Goal: Task Accomplishment & Management: Manage account settings

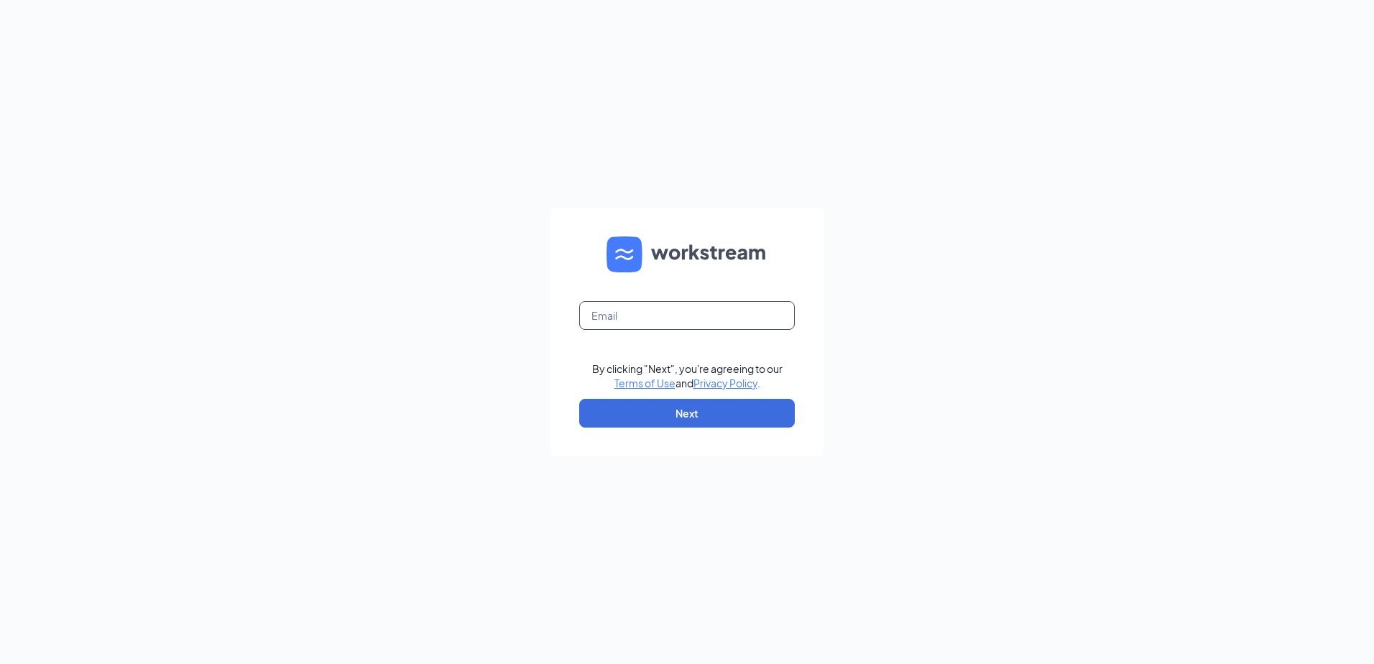
click at [650, 321] on input "text" at bounding box center [687, 315] width 216 height 29
type input "[EMAIL_ADDRESS][DOMAIN_NAME]"
click at [626, 406] on button "Next" at bounding box center [687, 413] width 216 height 29
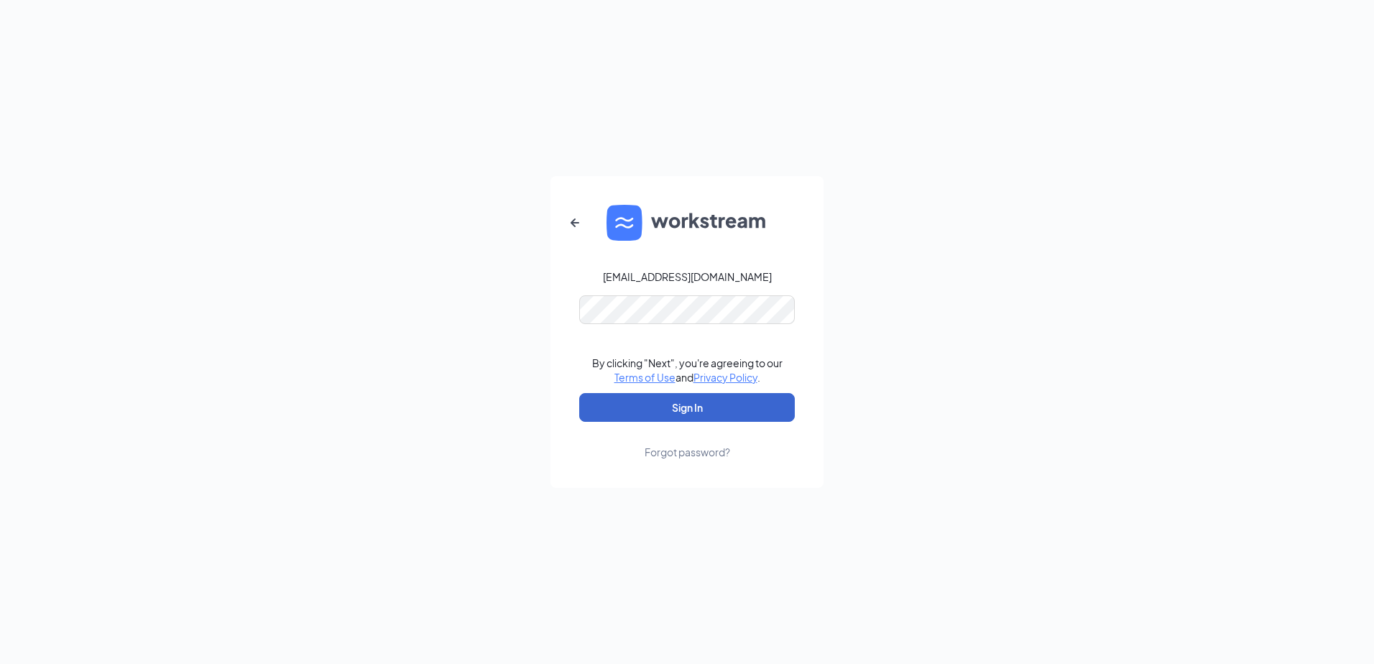
click at [622, 411] on button "Sign In" at bounding box center [687, 407] width 216 height 29
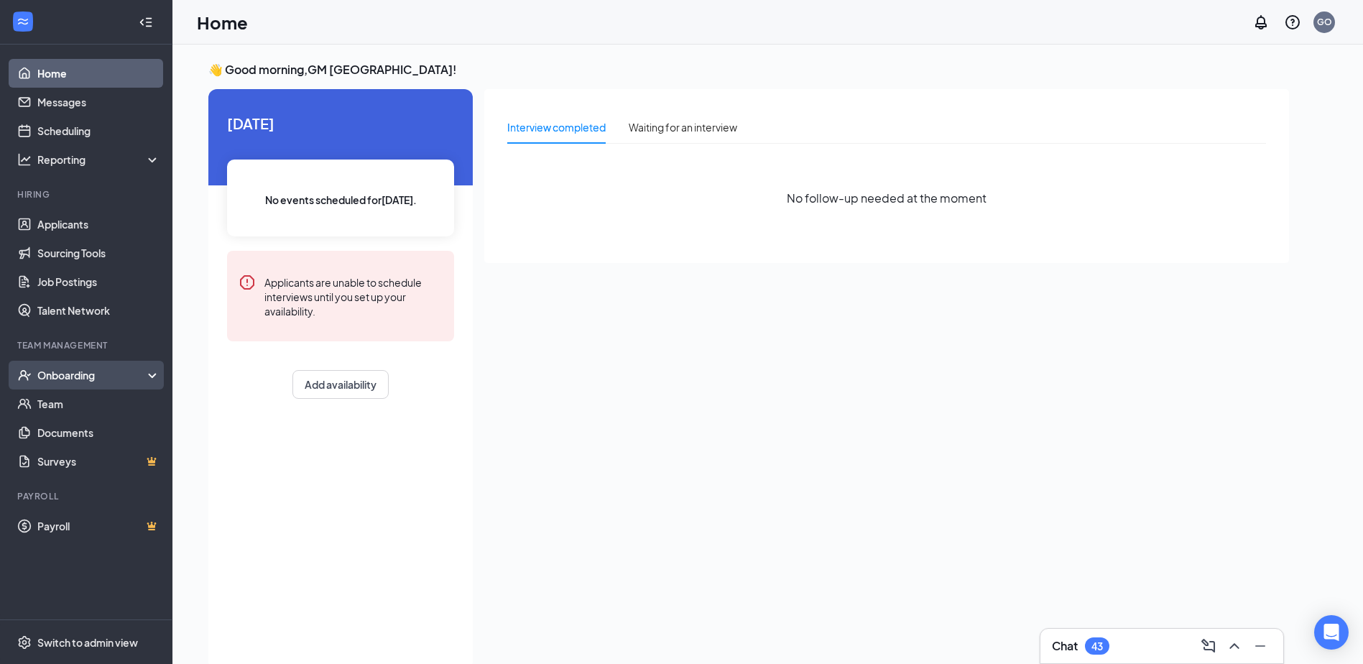
click at [76, 376] on div "Onboarding" at bounding box center [92, 375] width 111 height 14
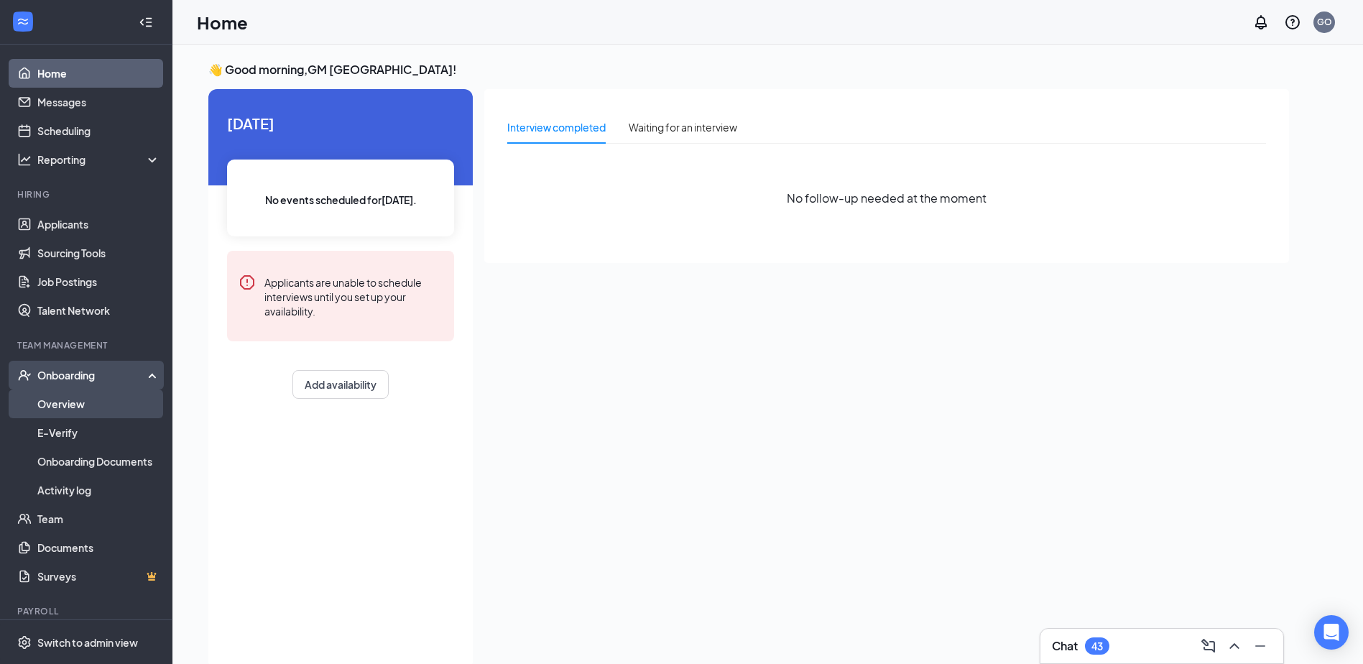
click at [66, 401] on link "Overview" at bounding box center [98, 404] width 123 height 29
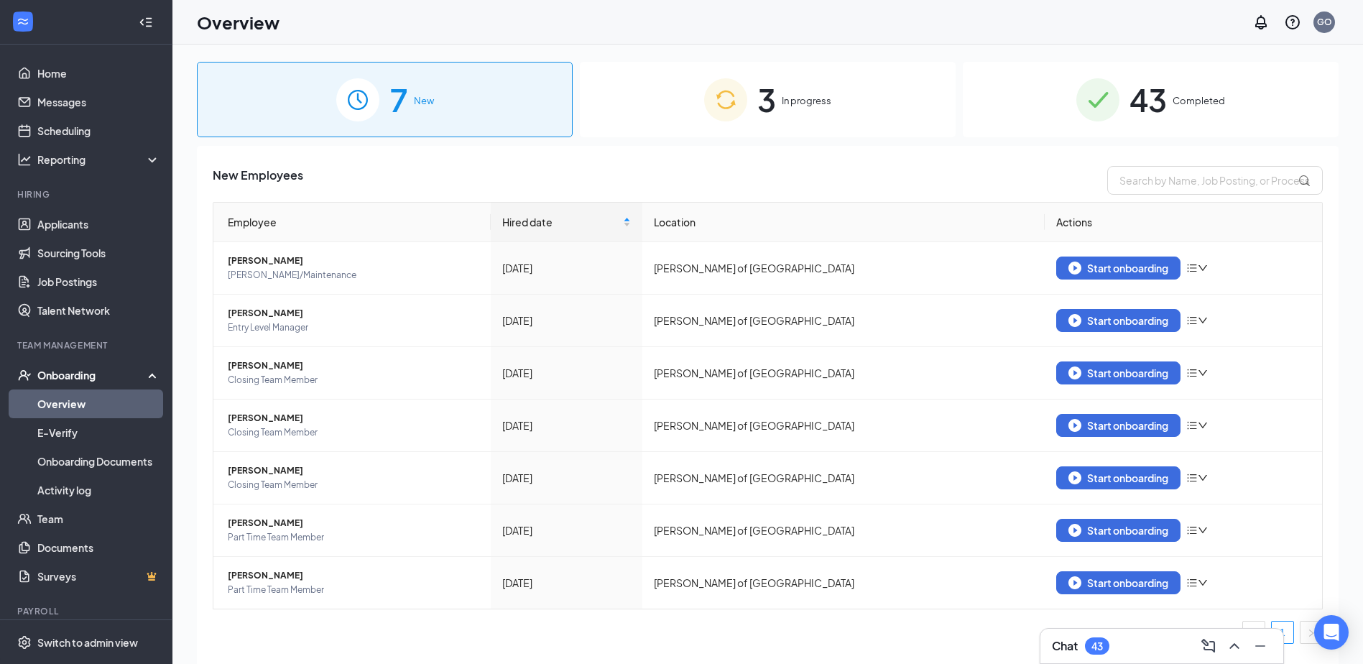
click at [499, 114] on div "7 New" at bounding box center [385, 99] width 376 height 75
click at [73, 216] on link "Applicants" at bounding box center [98, 224] width 123 height 29
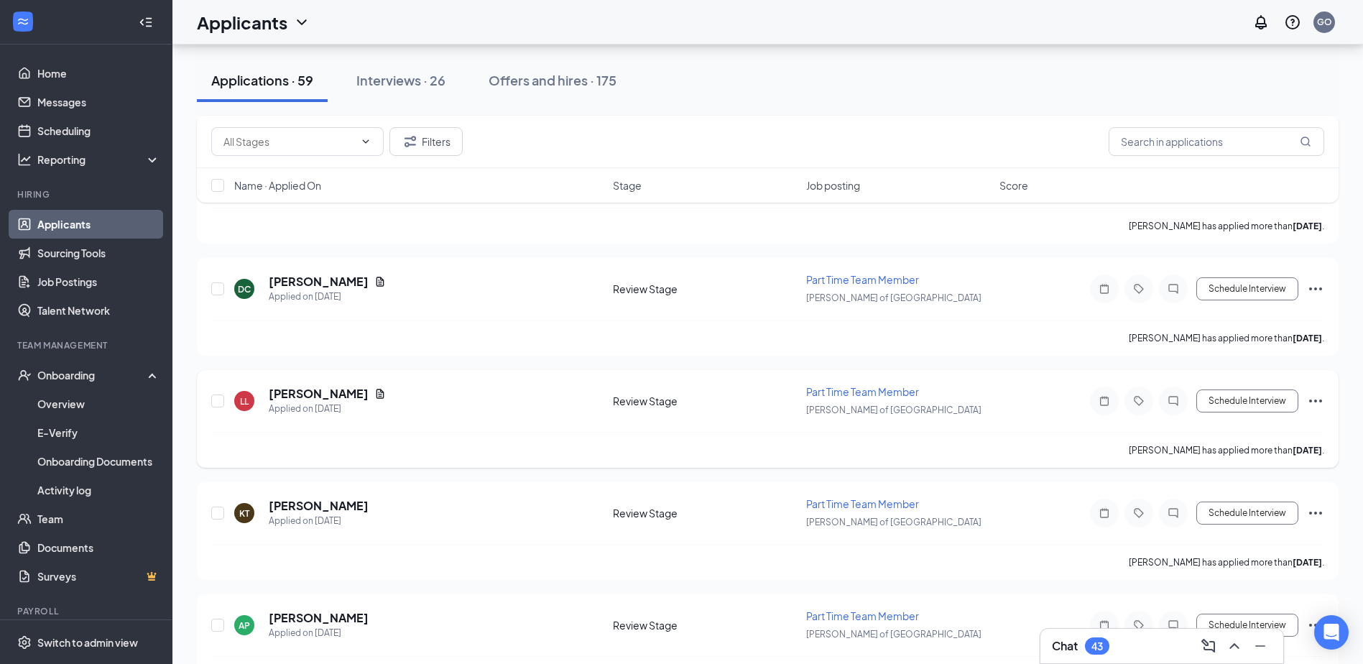
scroll to position [5821, 0]
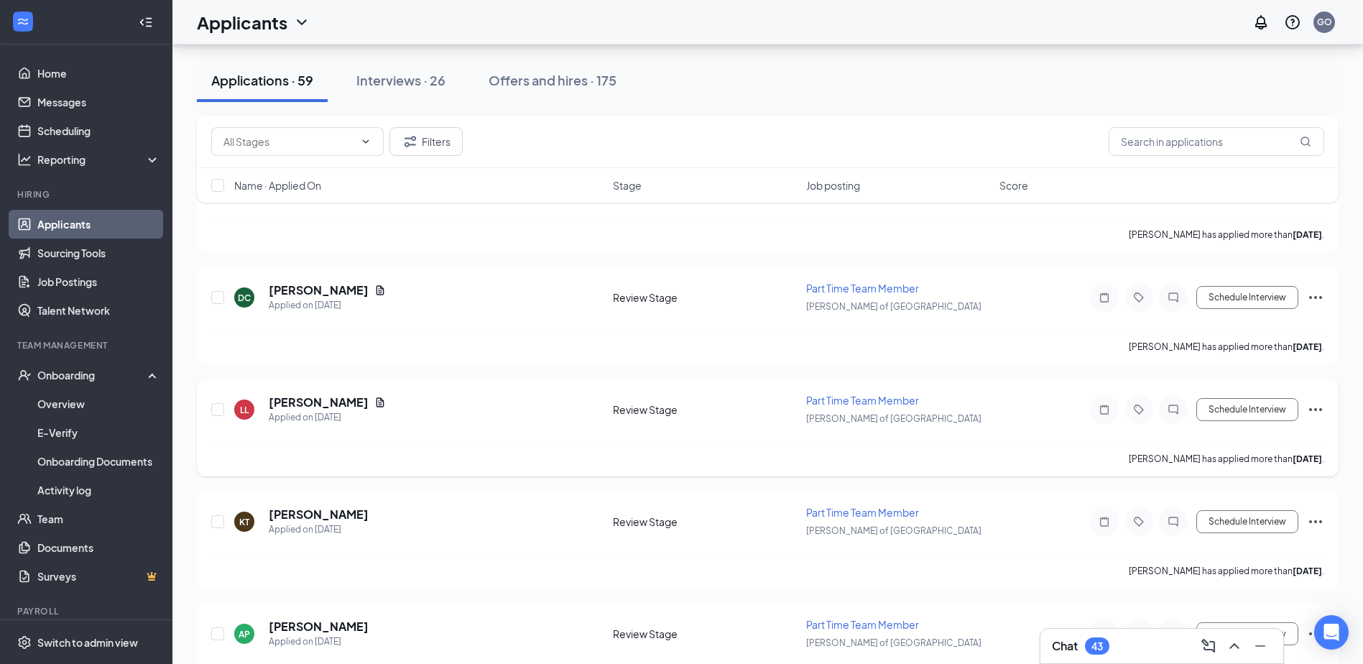
click at [1316, 413] on icon "Ellipses" at bounding box center [1315, 409] width 17 height 17
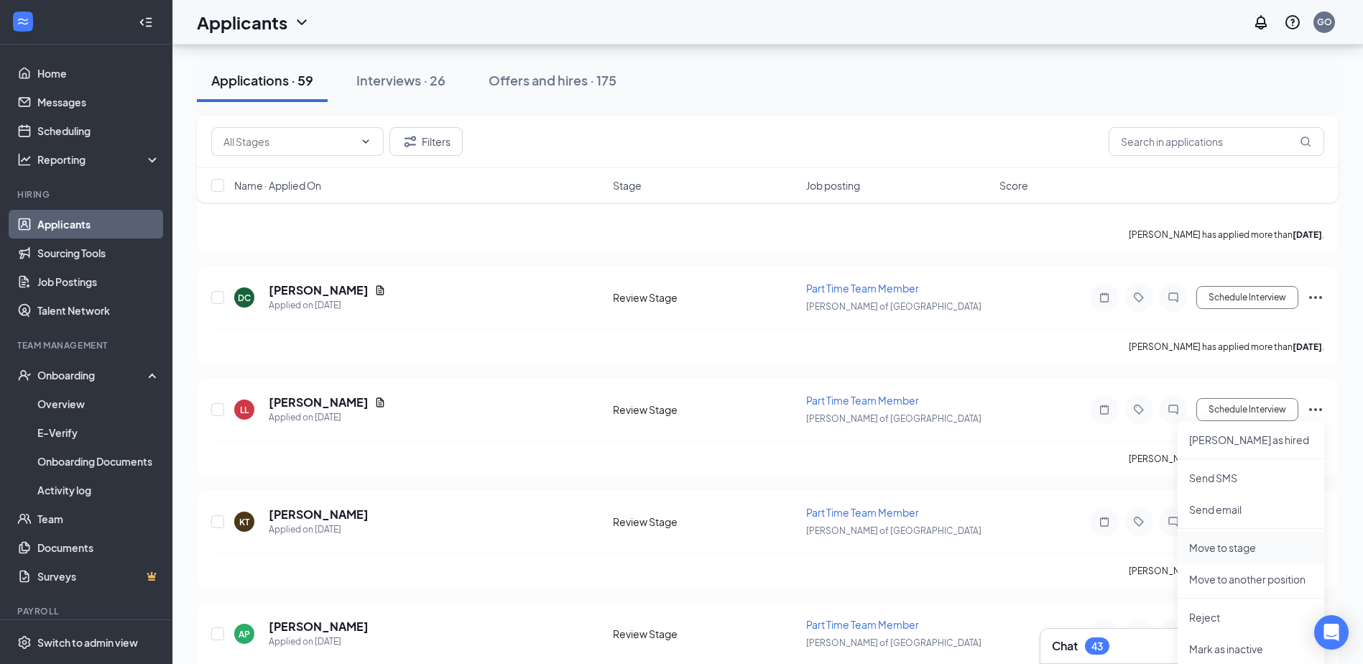
click at [1233, 552] on p "Move to stage" at bounding box center [1251, 547] width 124 height 14
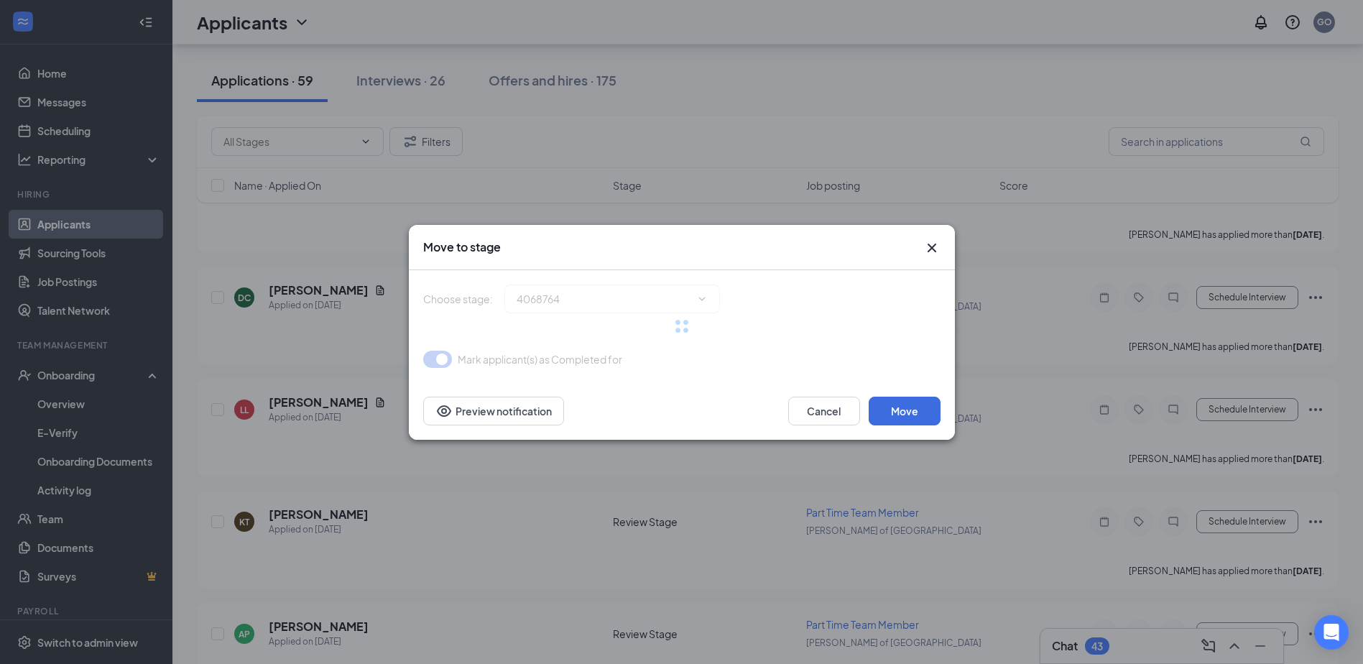
type input "Onsite Interview (next stage)"
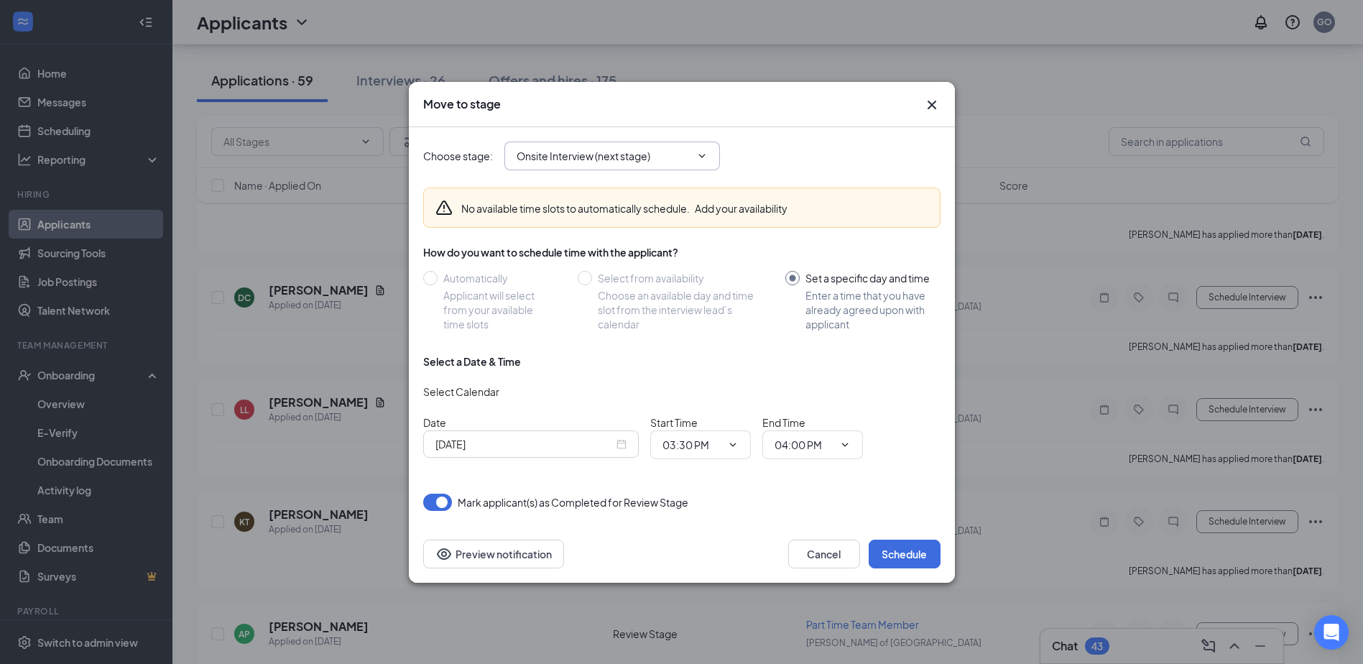
click at [705, 152] on icon "ChevronDown" at bounding box center [701, 155] width 11 height 11
click at [706, 155] on icon "ChevronDown" at bounding box center [701, 155] width 11 height 11
click at [928, 107] on icon "Cross" at bounding box center [931, 104] width 17 height 17
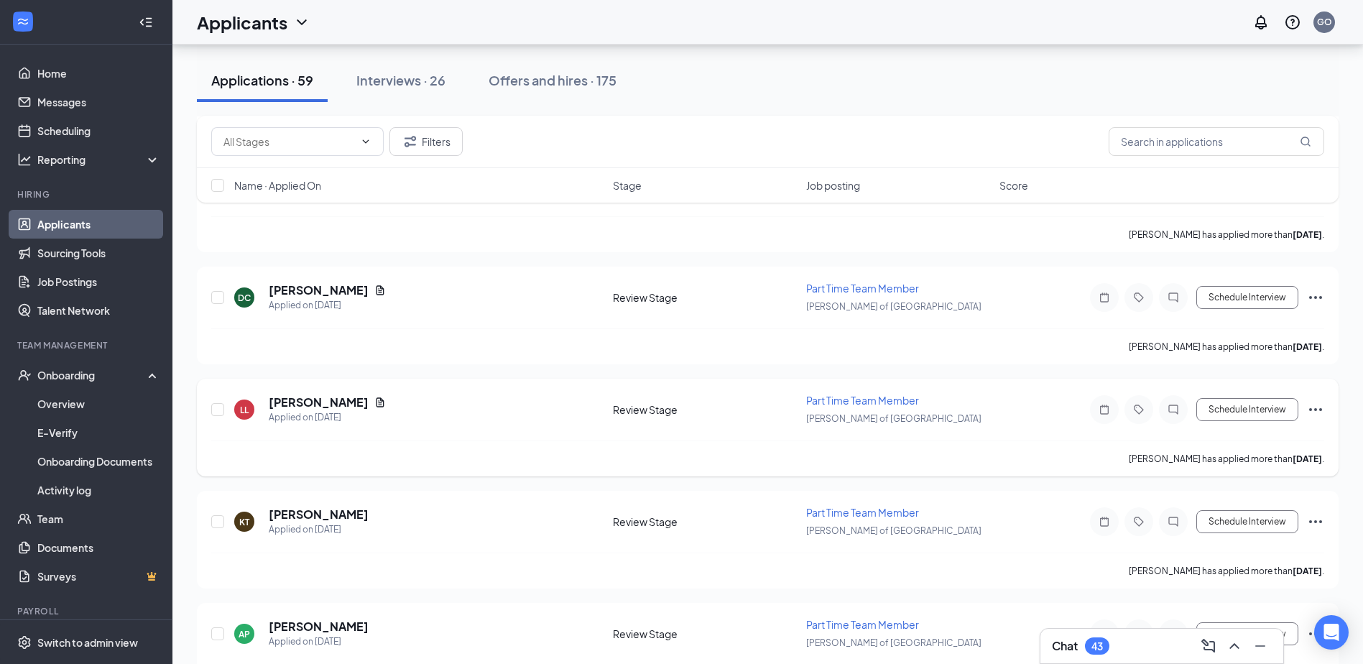
click at [401, 425] on div "LL Luz Lopez Applied on Aug 29 Review Stage Part Time Team Member Culver's of O…" at bounding box center [767, 416] width 1113 height 47
click at [1322, 411] on icon "Ellipses" at bounding box center [1315, 409] width 17 height 17
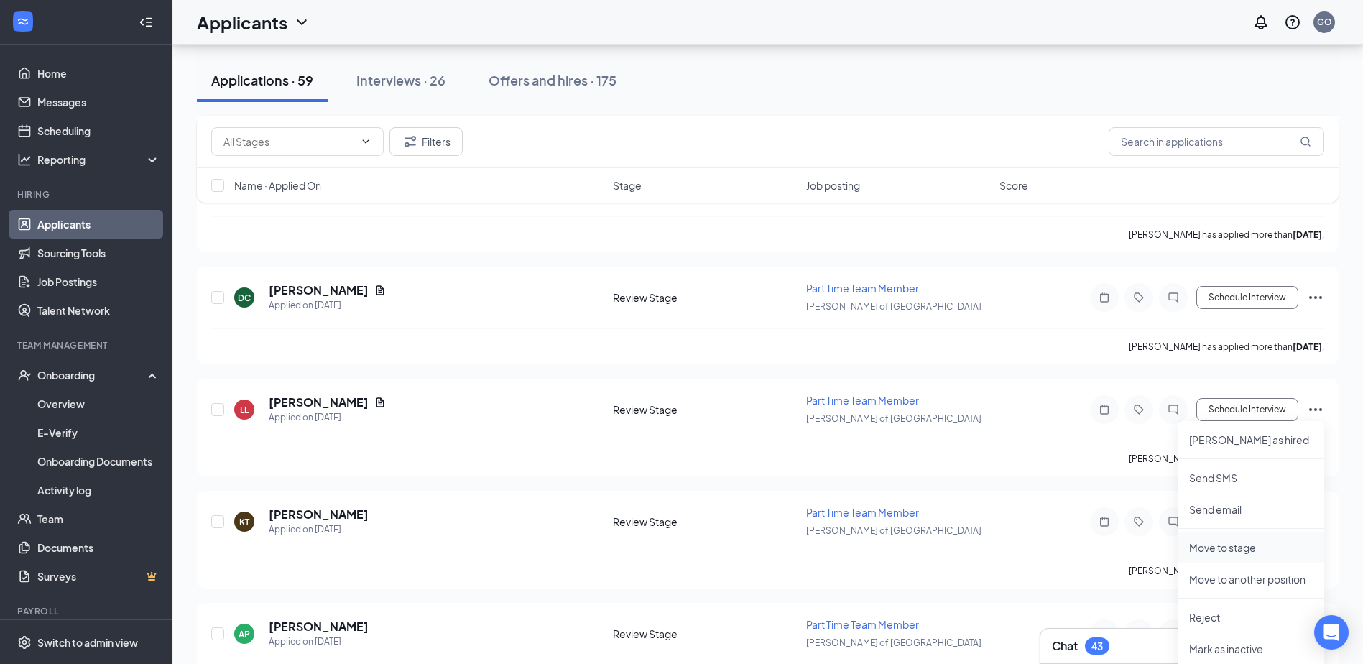
click at [1232, 547] on p "Move to stage" at bounding box center [1251, 547] width 124 height 14
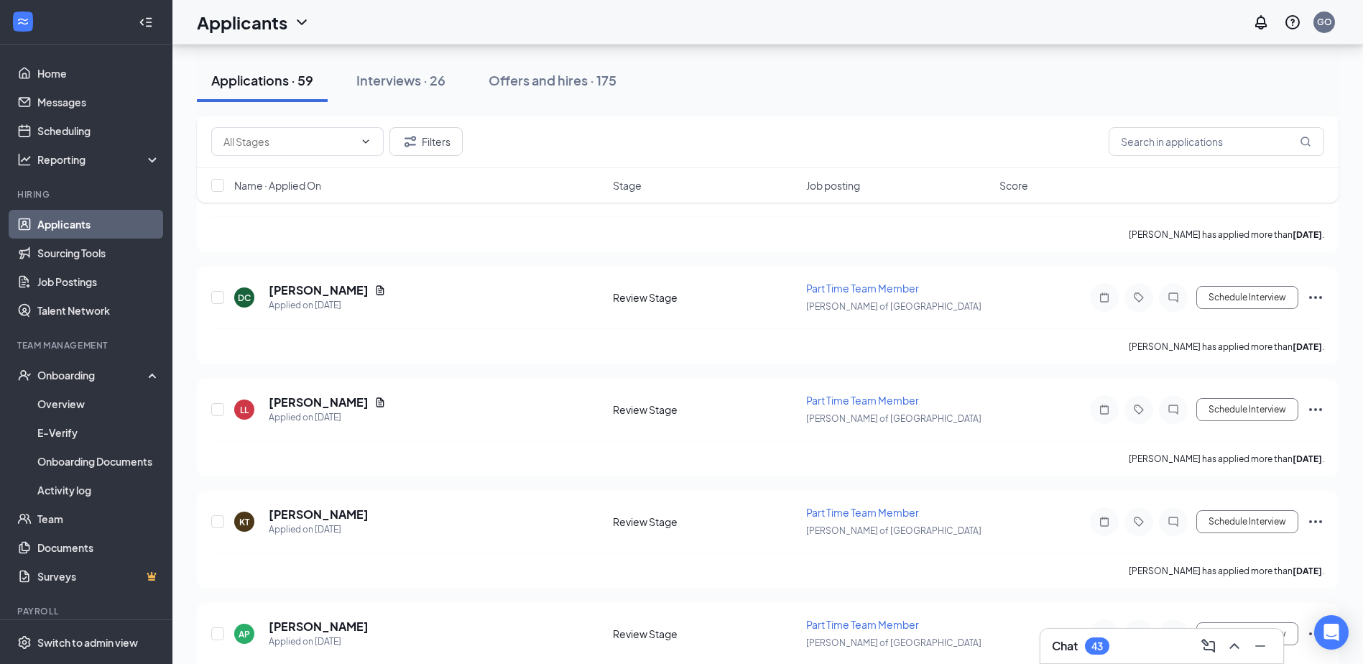
type input "Onsite Interview (next stage)"
type input "Sep 15, 2025"
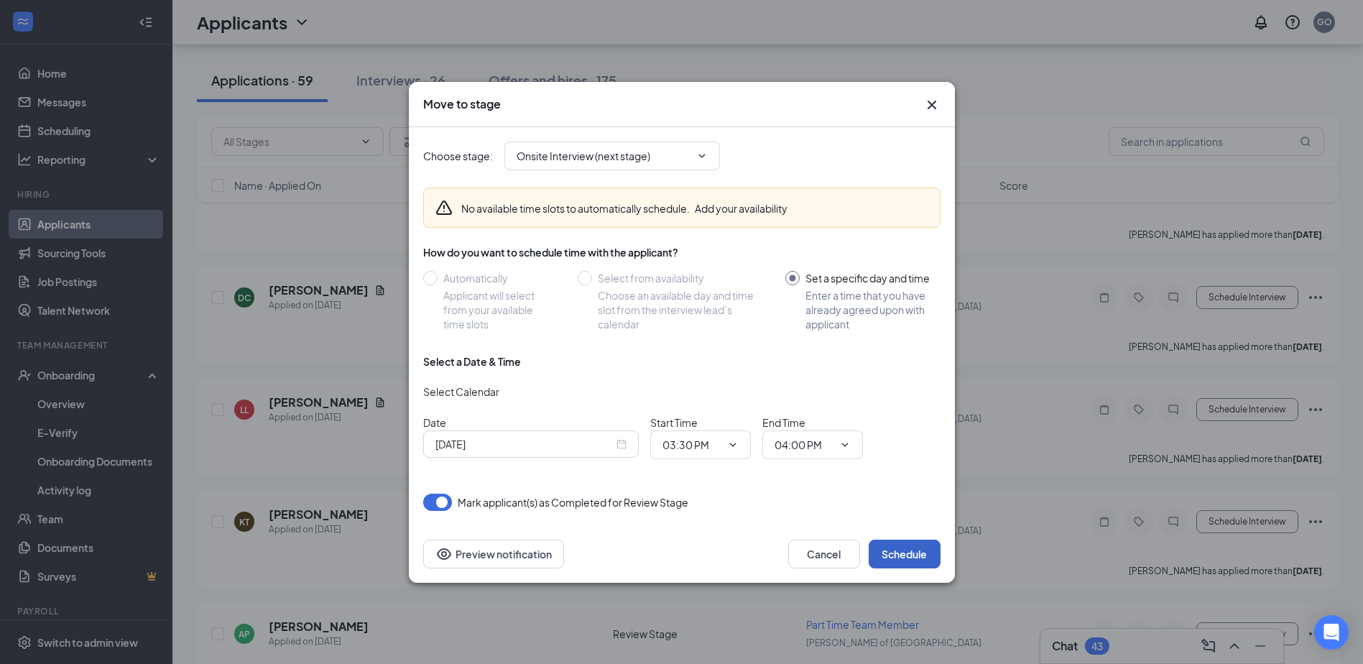
click at [898, 556] on button "Schedule" at bounding box center [905, 554] width 72 height 29
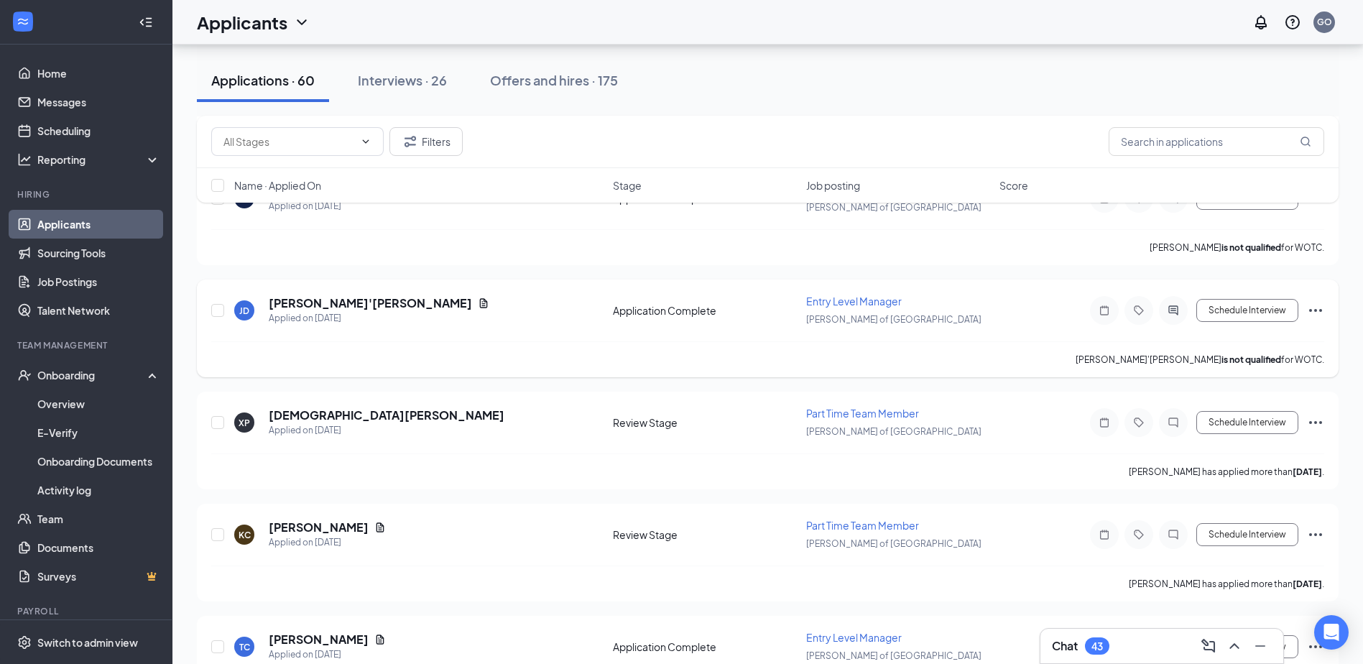
scroll to position [3952, 0]
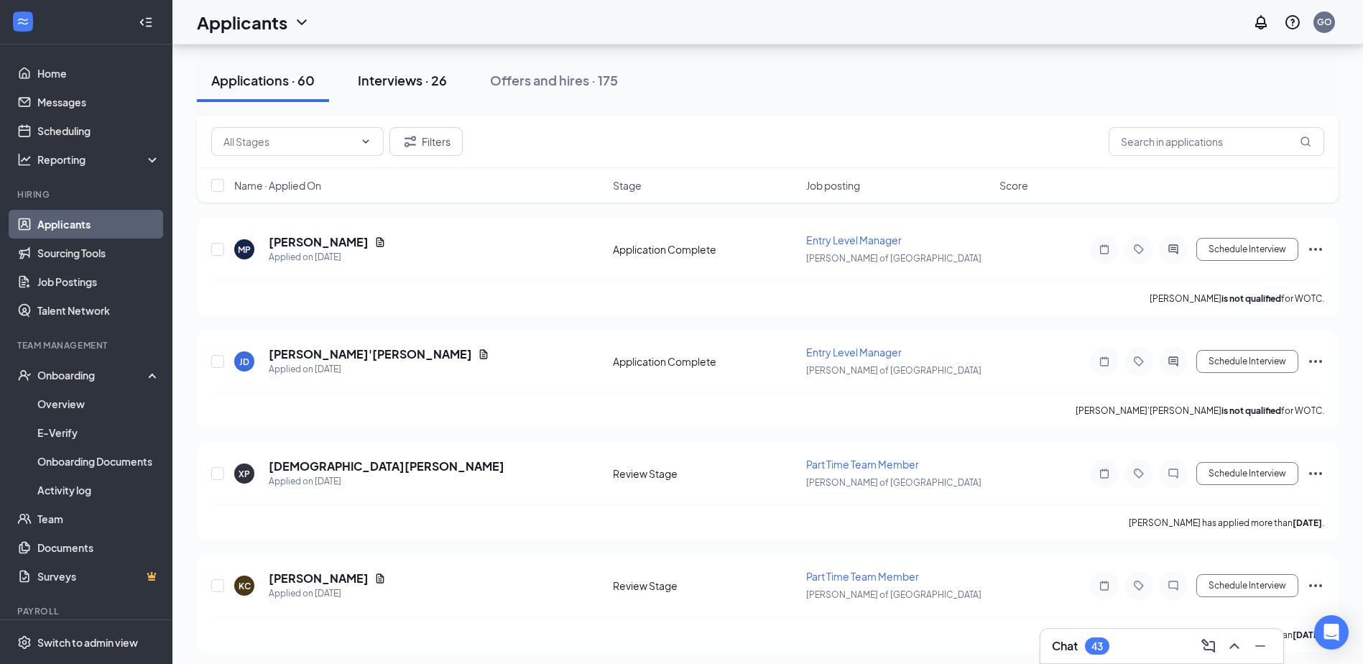
click at [393, 74] on div "Interviews · 26" at bounding box center [402, 80] width 89 height 18
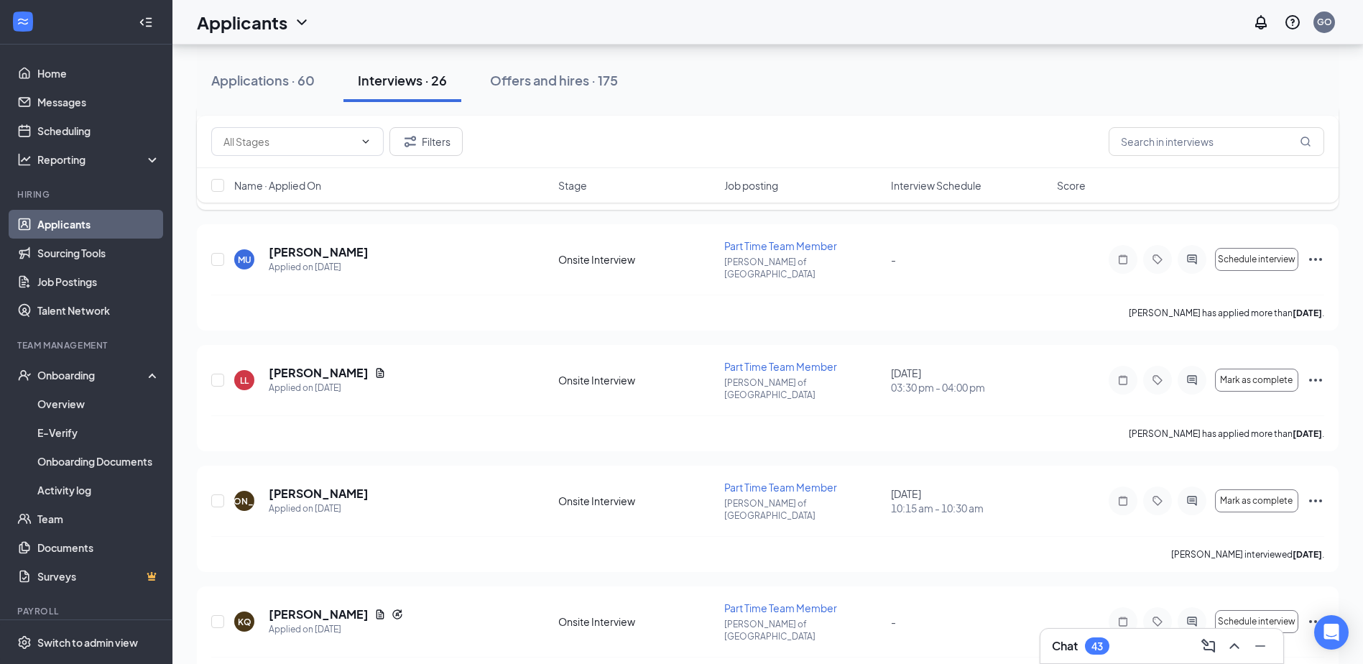
scroll to position [287, 0]
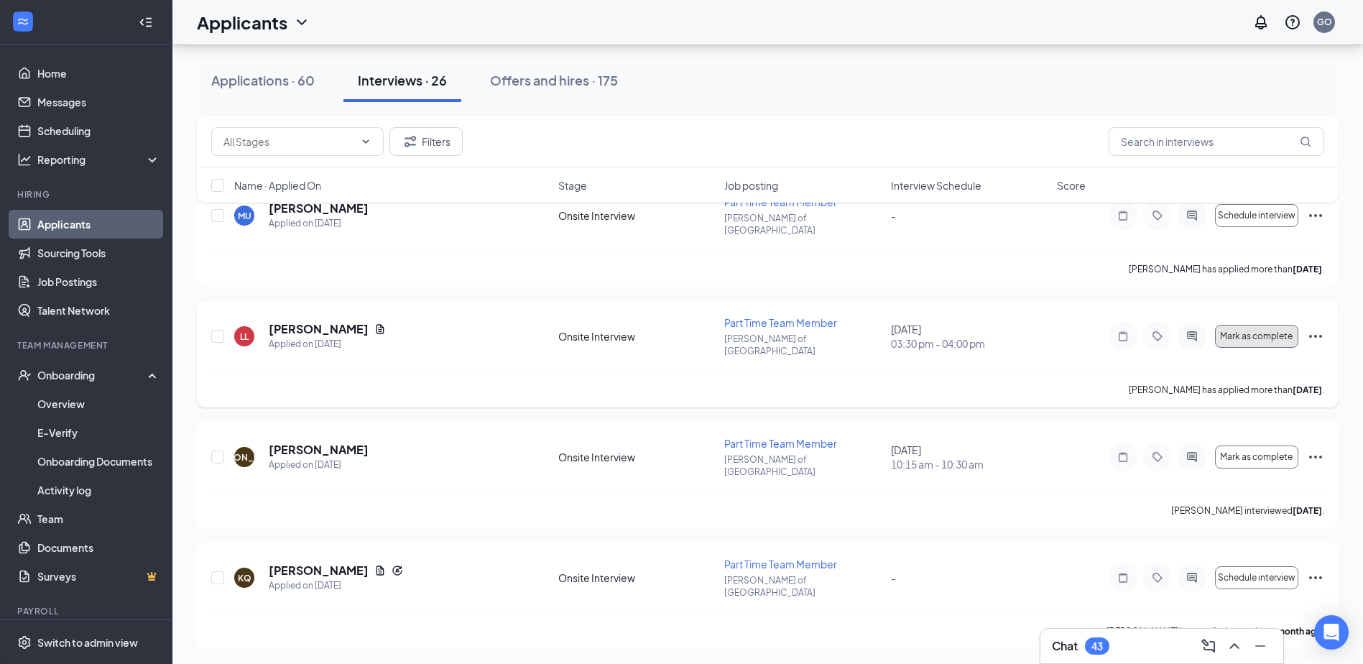
click at [1277, 331] on span "Mark as complete" at bounding box center [1256, 336] width 73 height 10
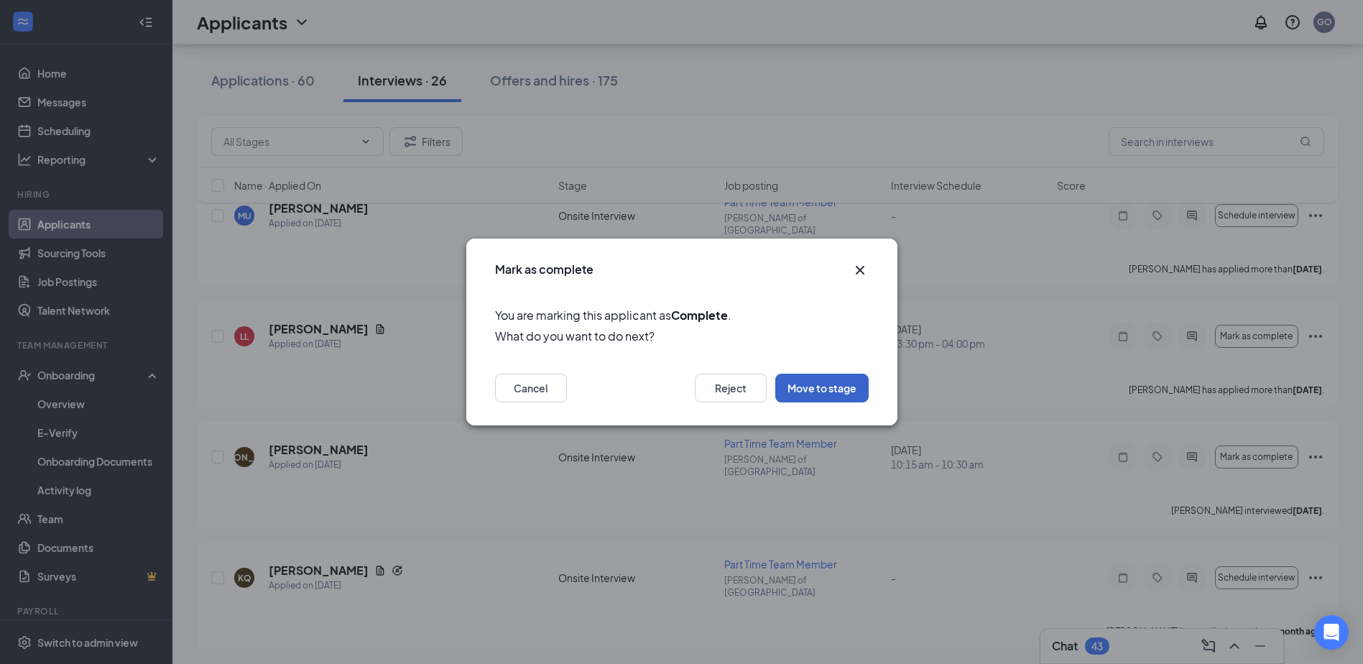
click at [817, 395] on button "Move to stage" at bounding box center [821, 388] width 93 height 29
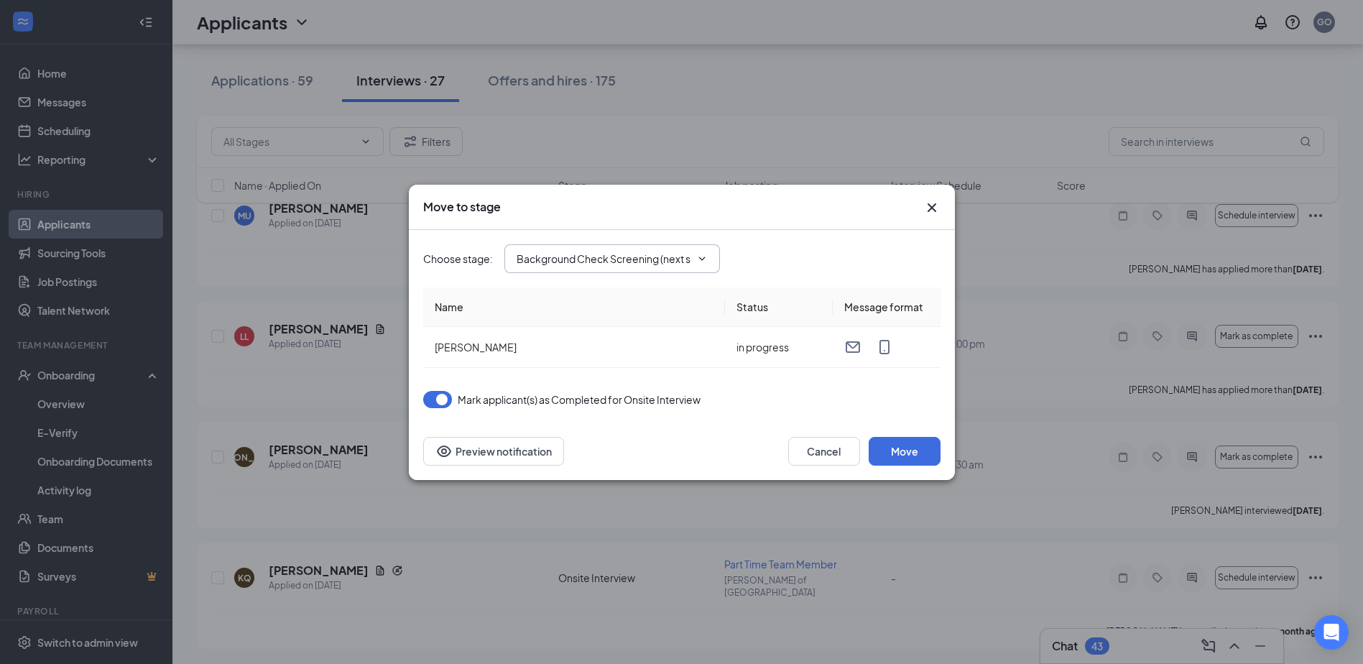
click at [708, 258] on icon "ChevronDown" at bounding box center [701, 258] width 11 height 11
click at [707, 258] on icon "ChevronDown" at bounding box center [701, 258] width 11 height 11
click at [706, 259] on icon "ChevronDown" at bounding box center [701, 258] width 11 height 11
click at [817, 451] on button "Cancel" at bounding box center [824, 451] width 72 height 29
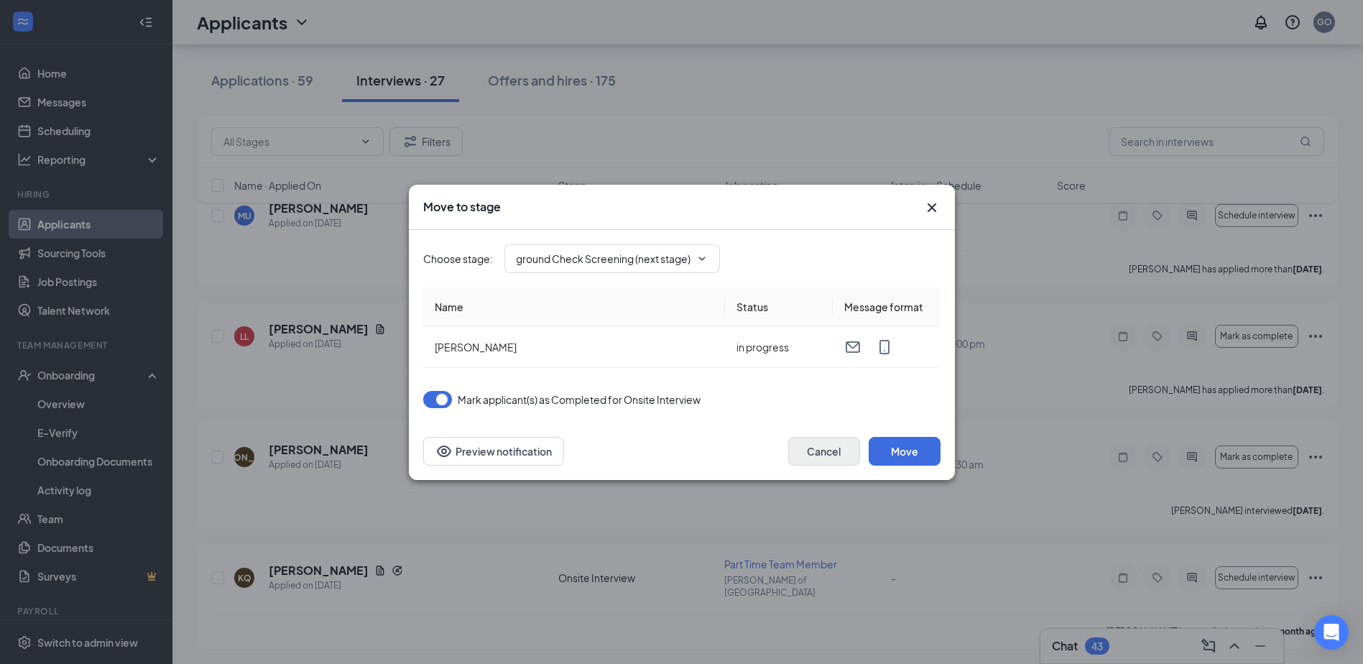
scroll to position [0, 0]
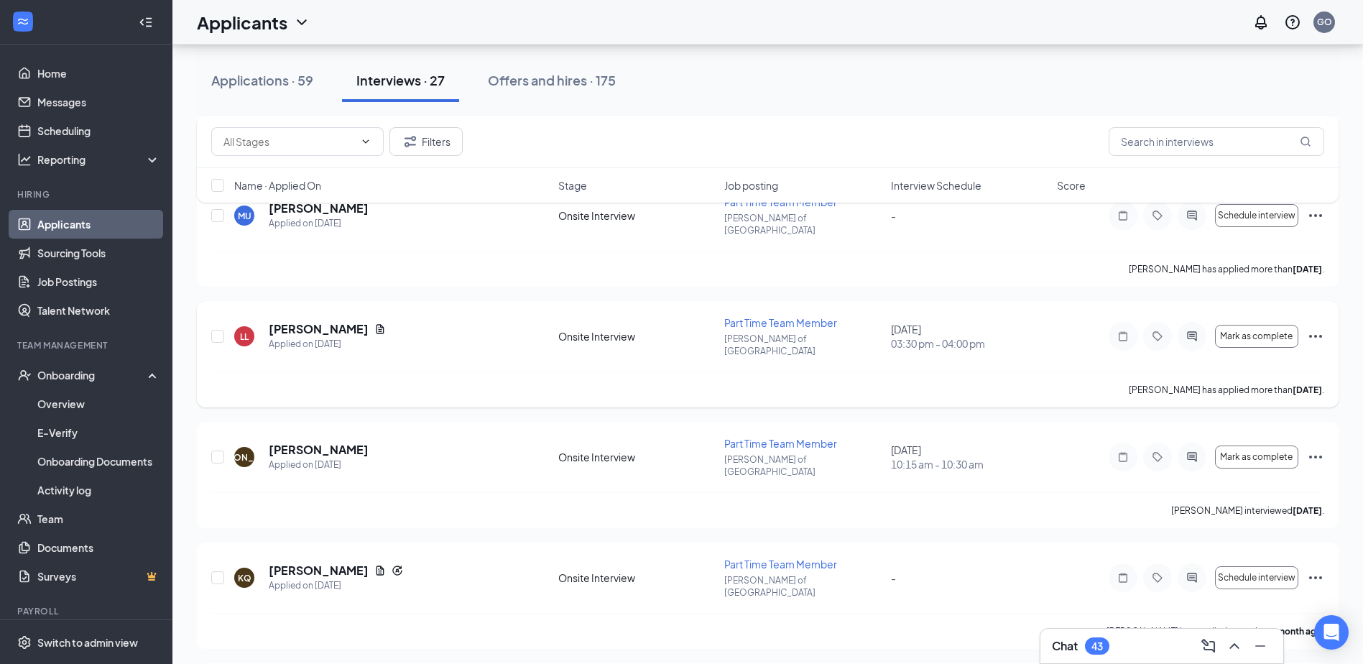
click at [1317, 328] on icon "Ellipses" at bounding box center [1315, 336] width 17 height 17
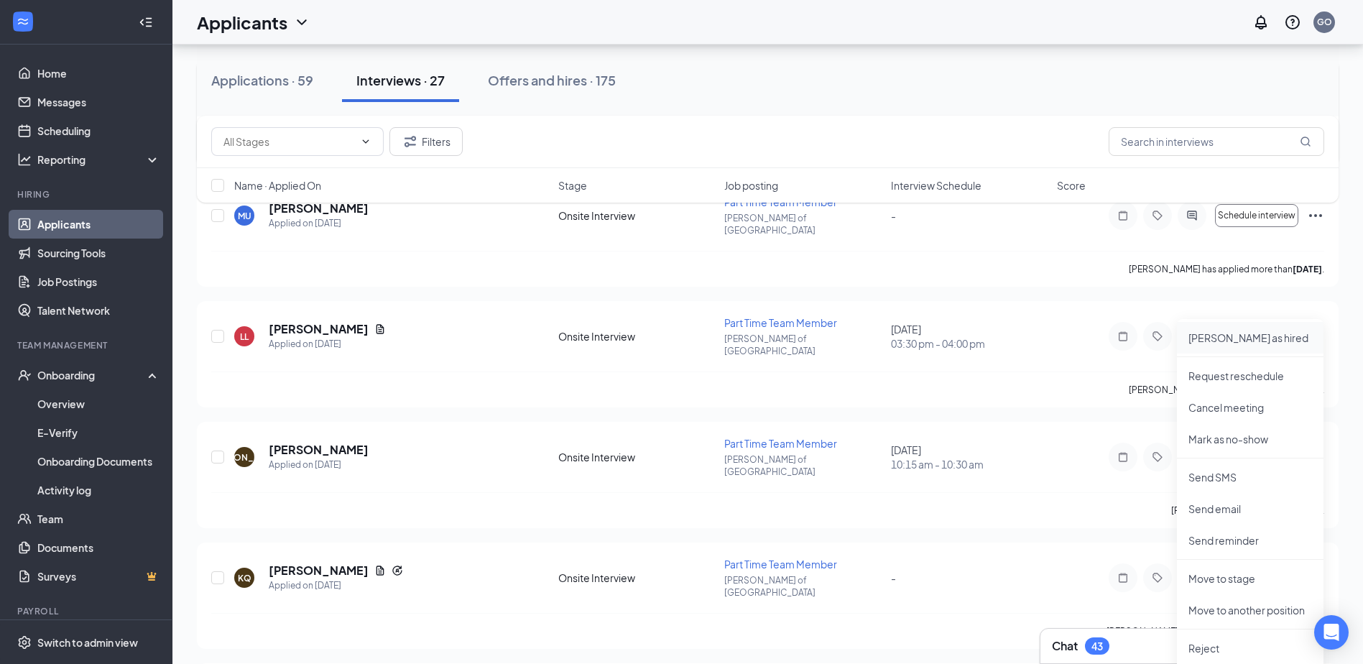
click at [1235, 344] on p "Mark as hired" at bounding box center [1251, 338] width 124 height 14
type input "Onboarding Documents (final stage)"
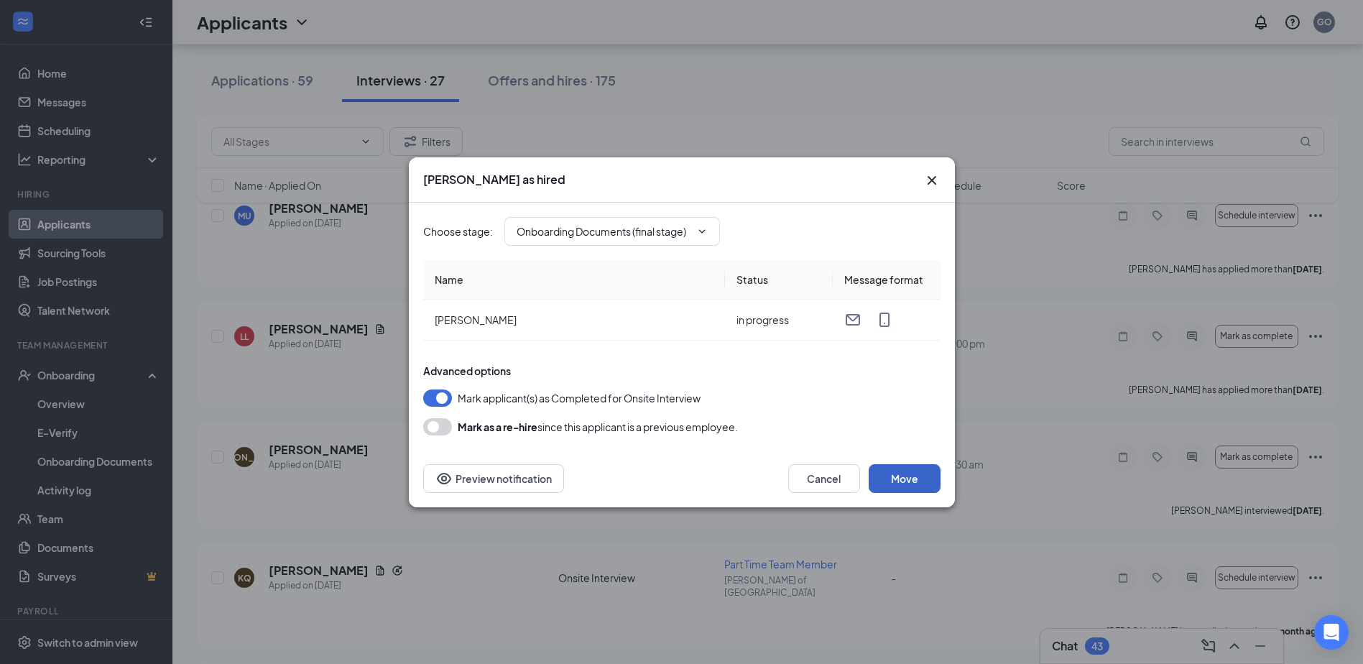
click at [912, 483] on button "Move" at bounding box center [905, 478] width 72 height 29
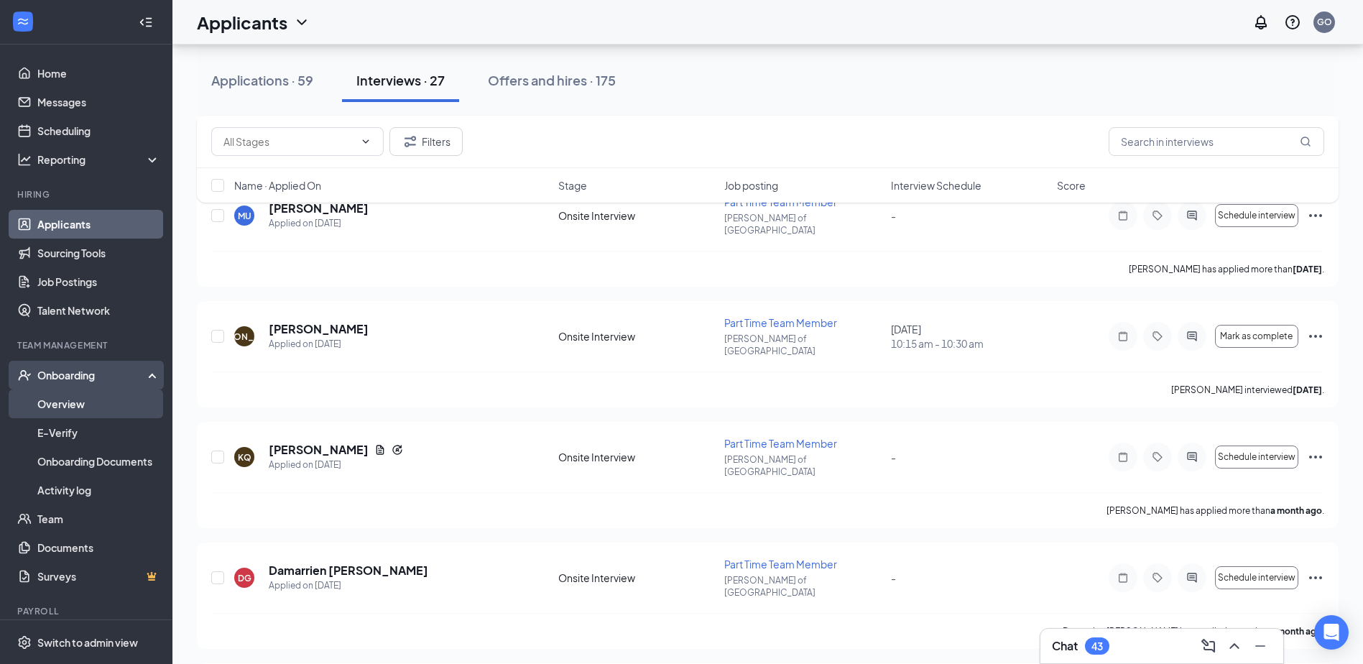
click at [73, 409] on link "Overview" at bounding box center [98, 404] width 123 height 29
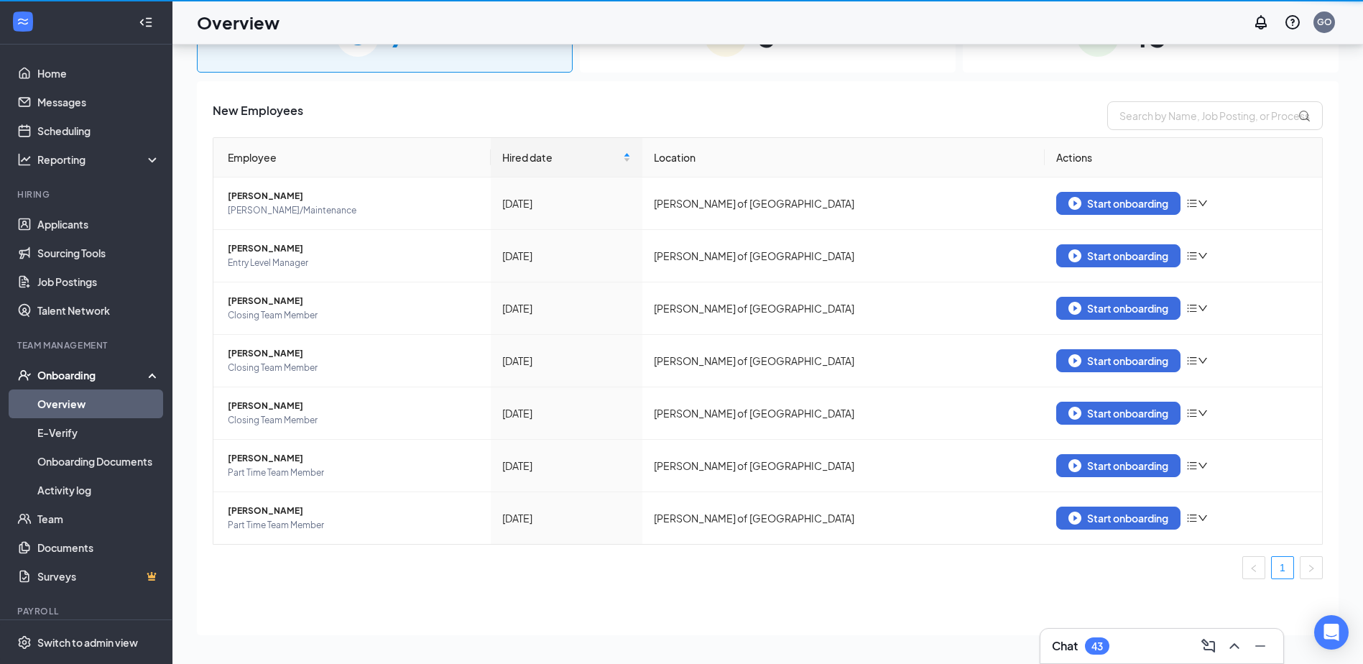
scroll to position [65, 0]
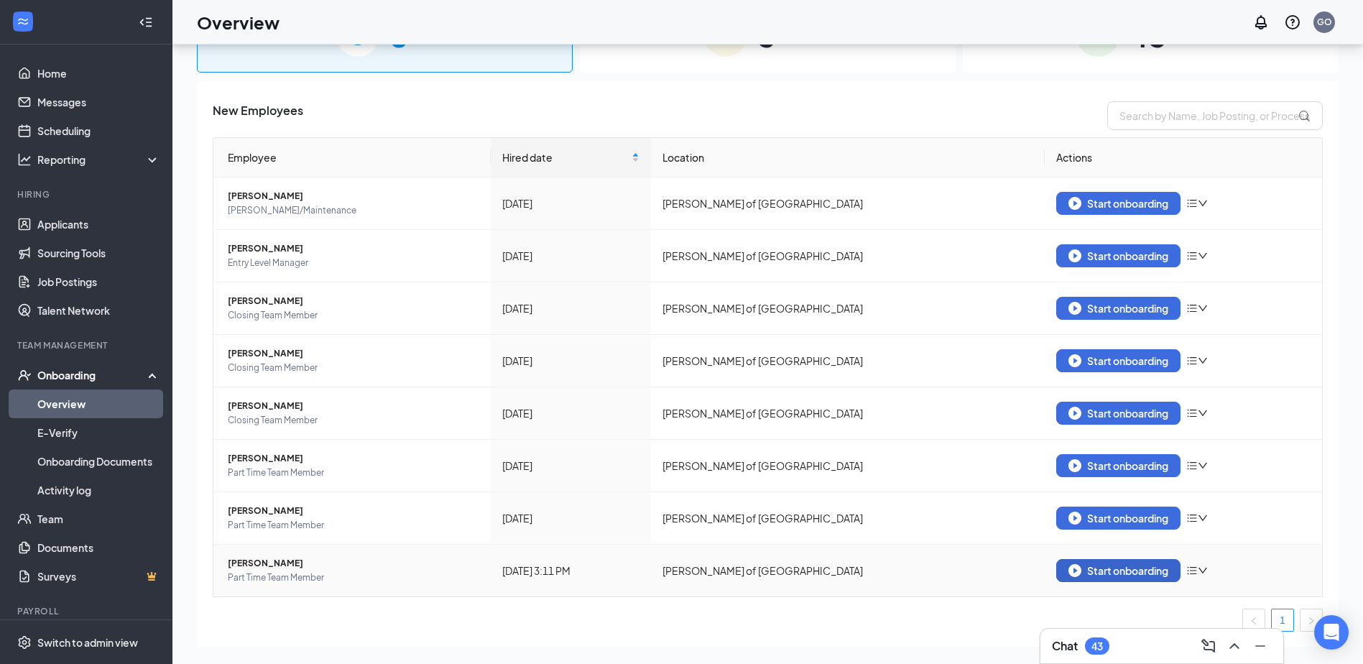
click at [1115, 568] on div "Start onboarding" at bounding box center [1119, 570] width 100 height 13
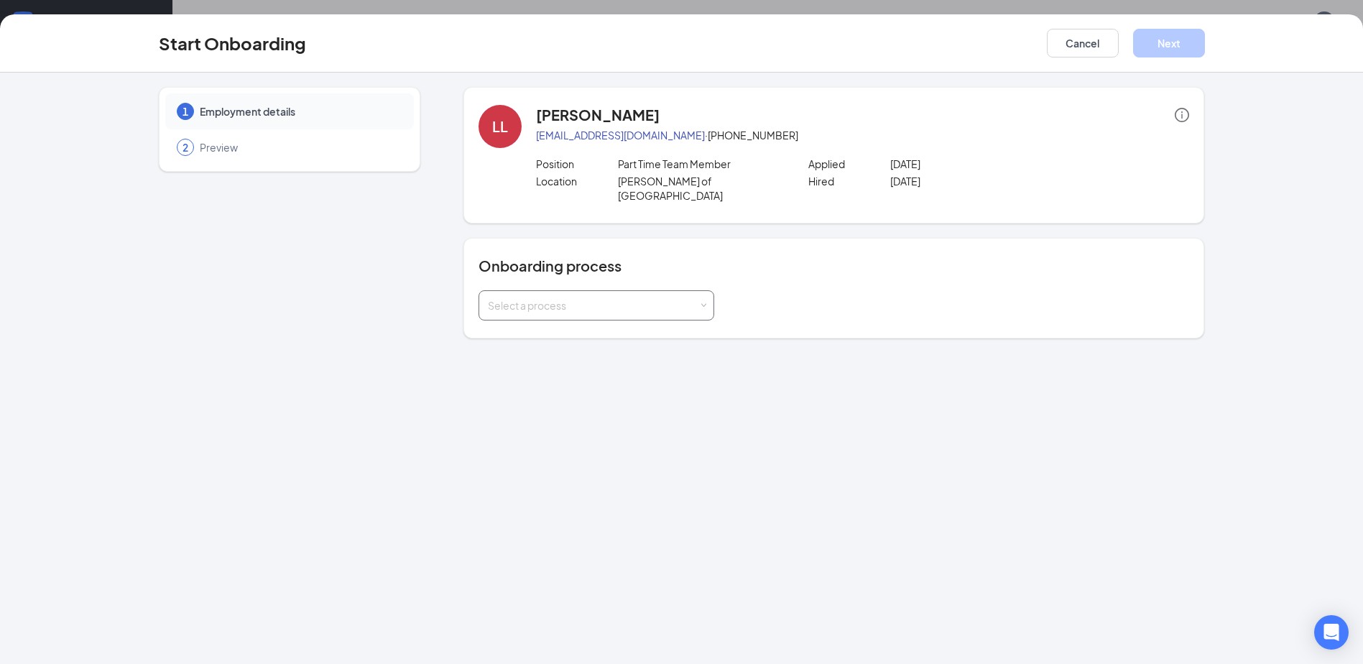
click at [704, 291] on div "Select a process" at bounding box center [596, 305] width 217 height 29
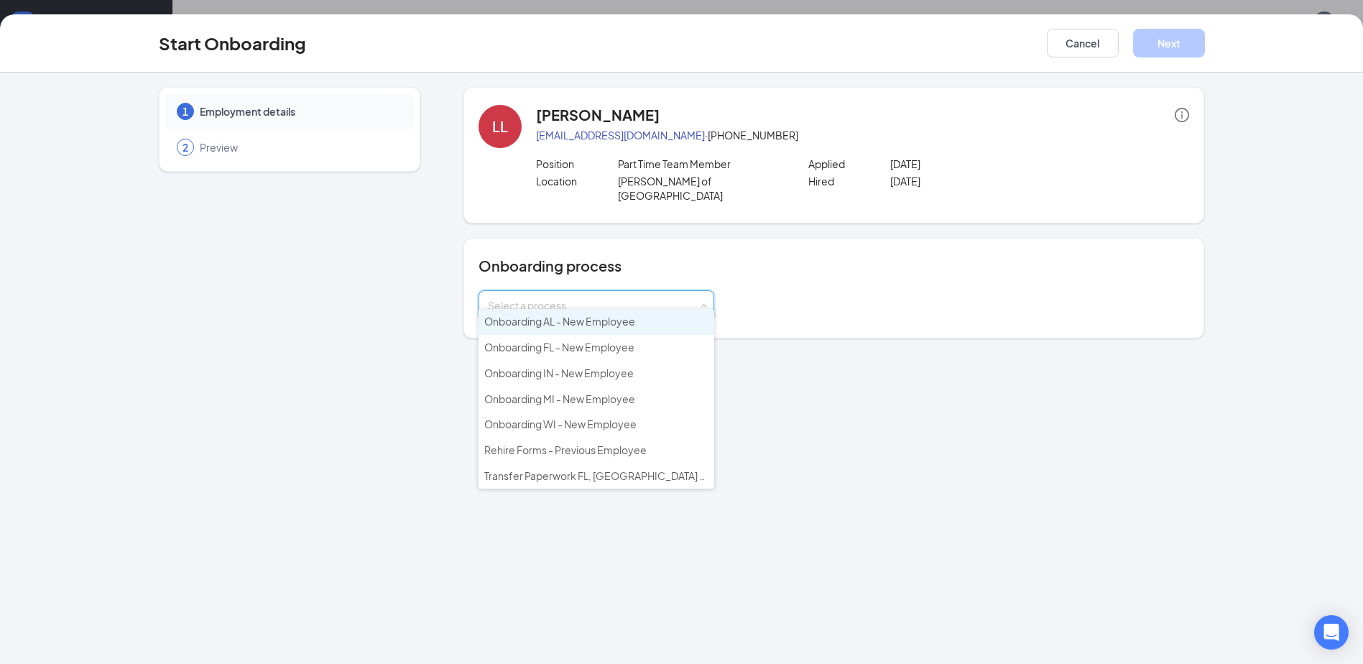
click at [594, 320] on span "Onboarding AL - New Employee" at bounding box center [559, 321] width 151 height 13
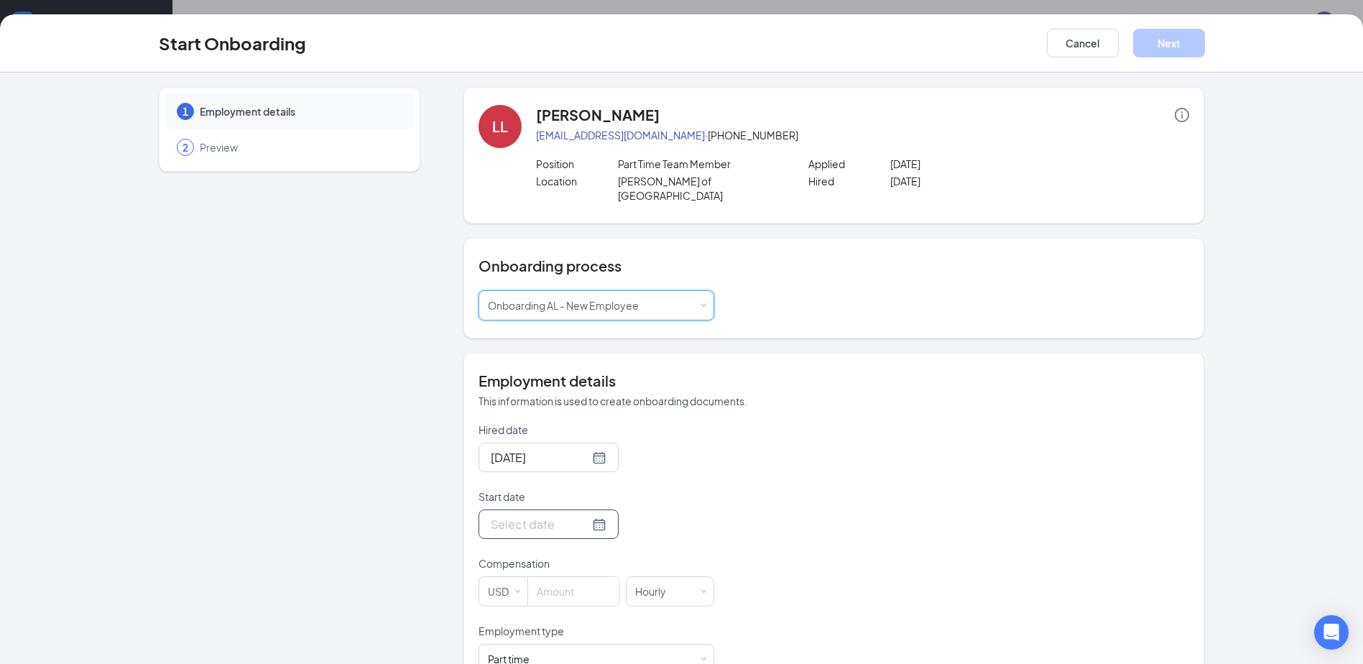
click at [527, 515] on input "Start date" at bounding box center [540, 524] width 98 height 18
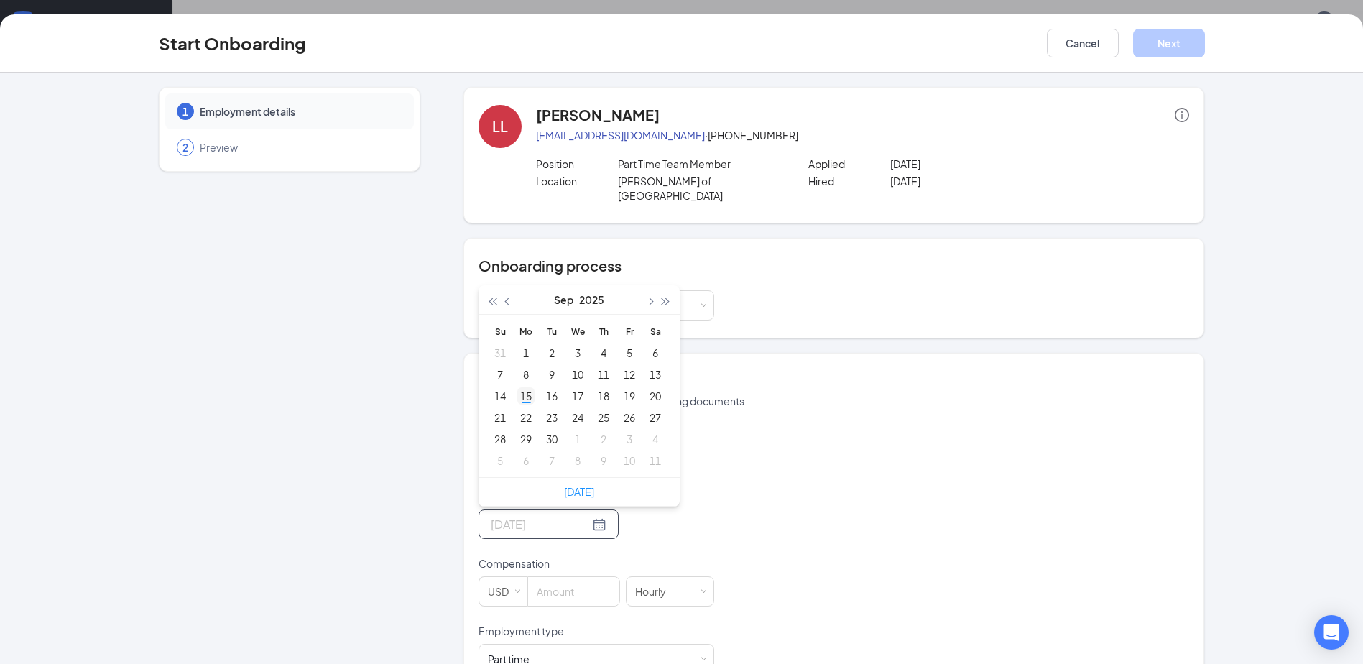
type input "Sep 15, 2025"
click at [520, 387] on div "15" at bounding box center [525, 395] width 17 height 17
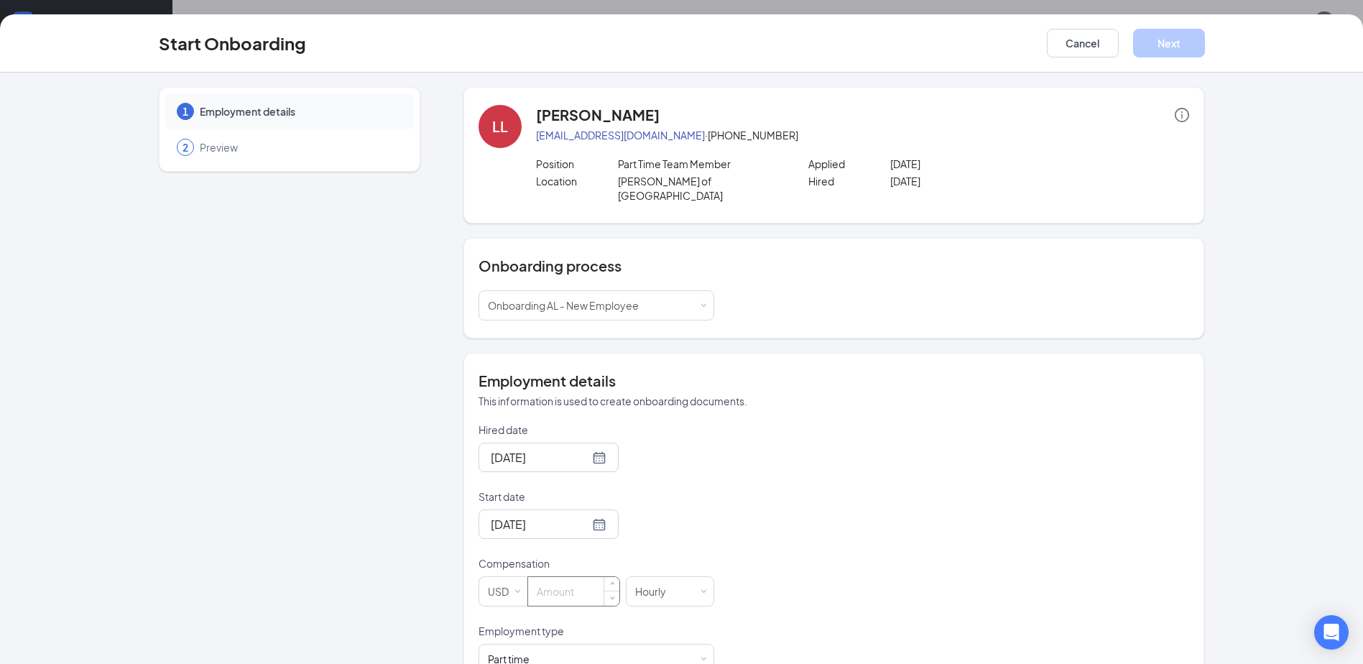
click at [570, 579] on input at bounding box center [573, 591] width 91 height 29
type input "10"
click at [1179, 47] on button "Next" at bounding box center [1169, 43] width 72 height 29
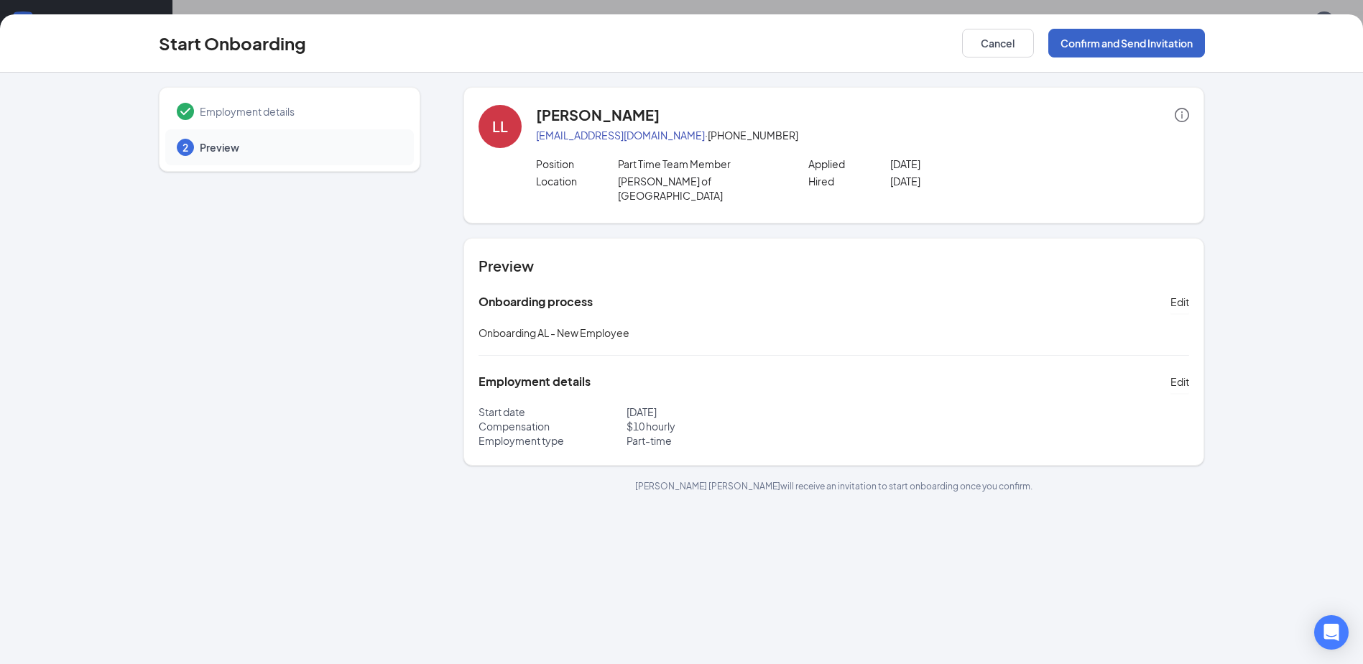
click at [1137, 48] on button "Confirm and Send Invitation" at bounding box center [1127, 43] width 157 height 29
